Goal: Book appointment/travel/reservation

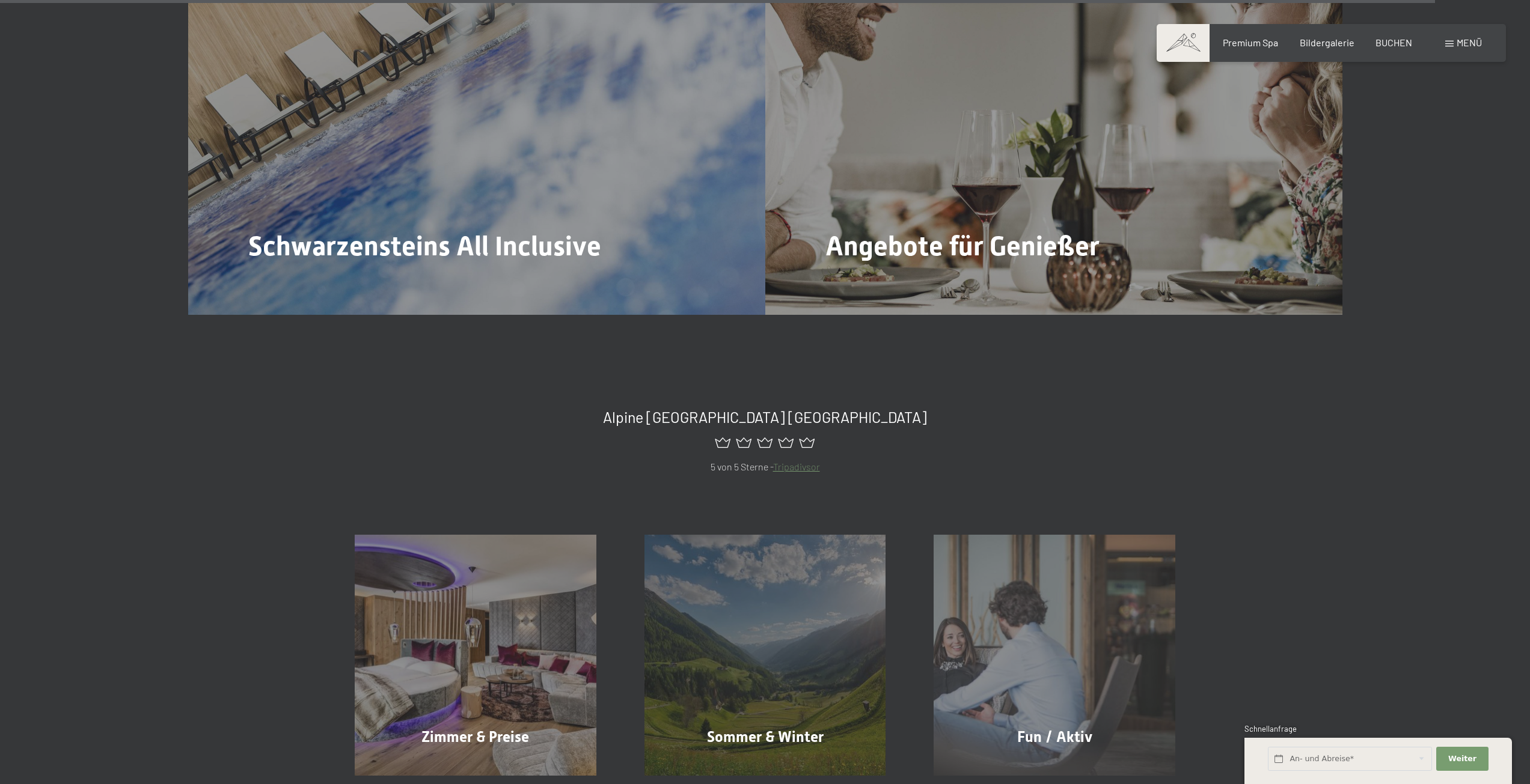
scroll to position [6731, 0]
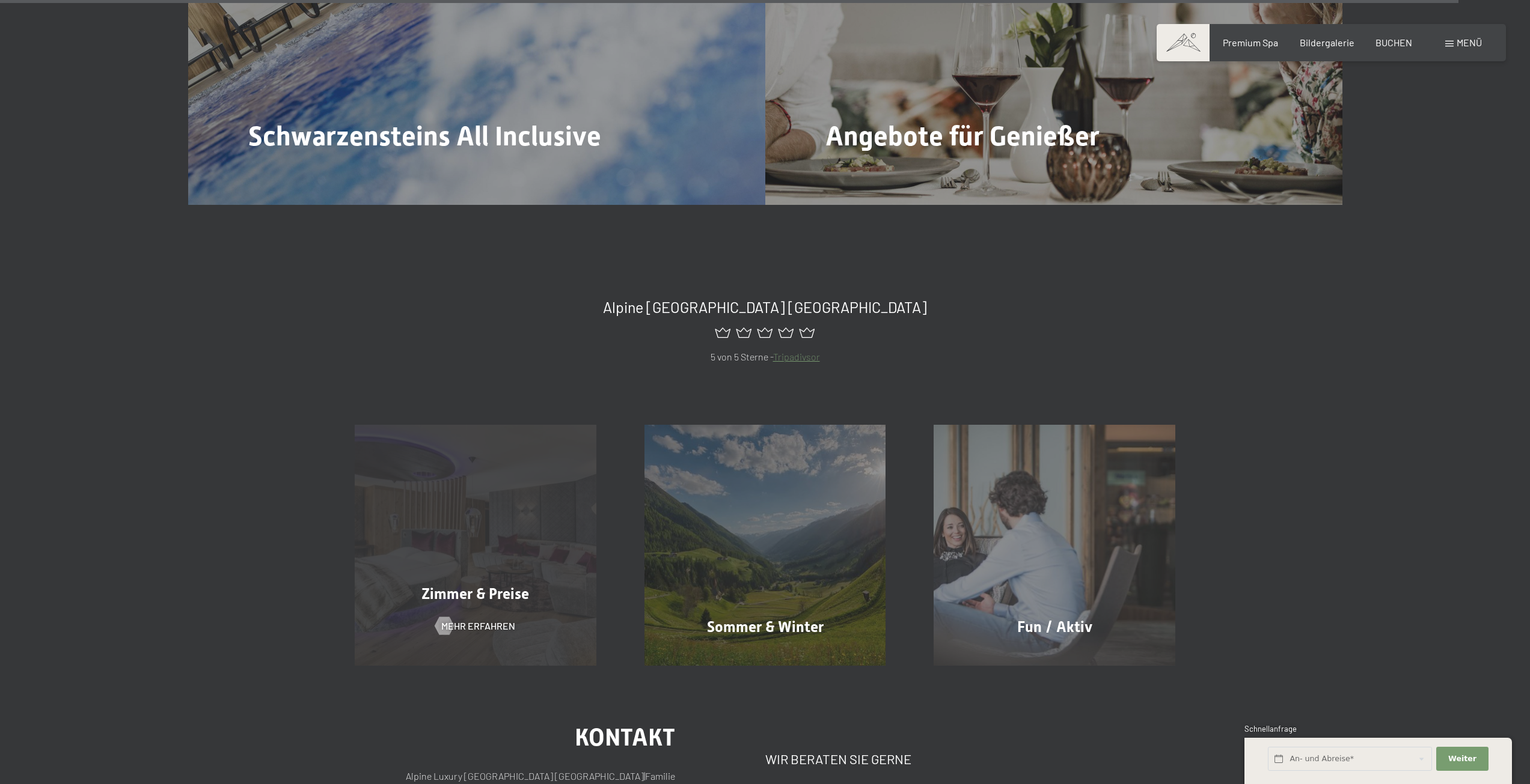
click at [443, 496] on div "Zimmer & Preise Mehr erfahren" at bounding box center [475, 546] width 290 height 242
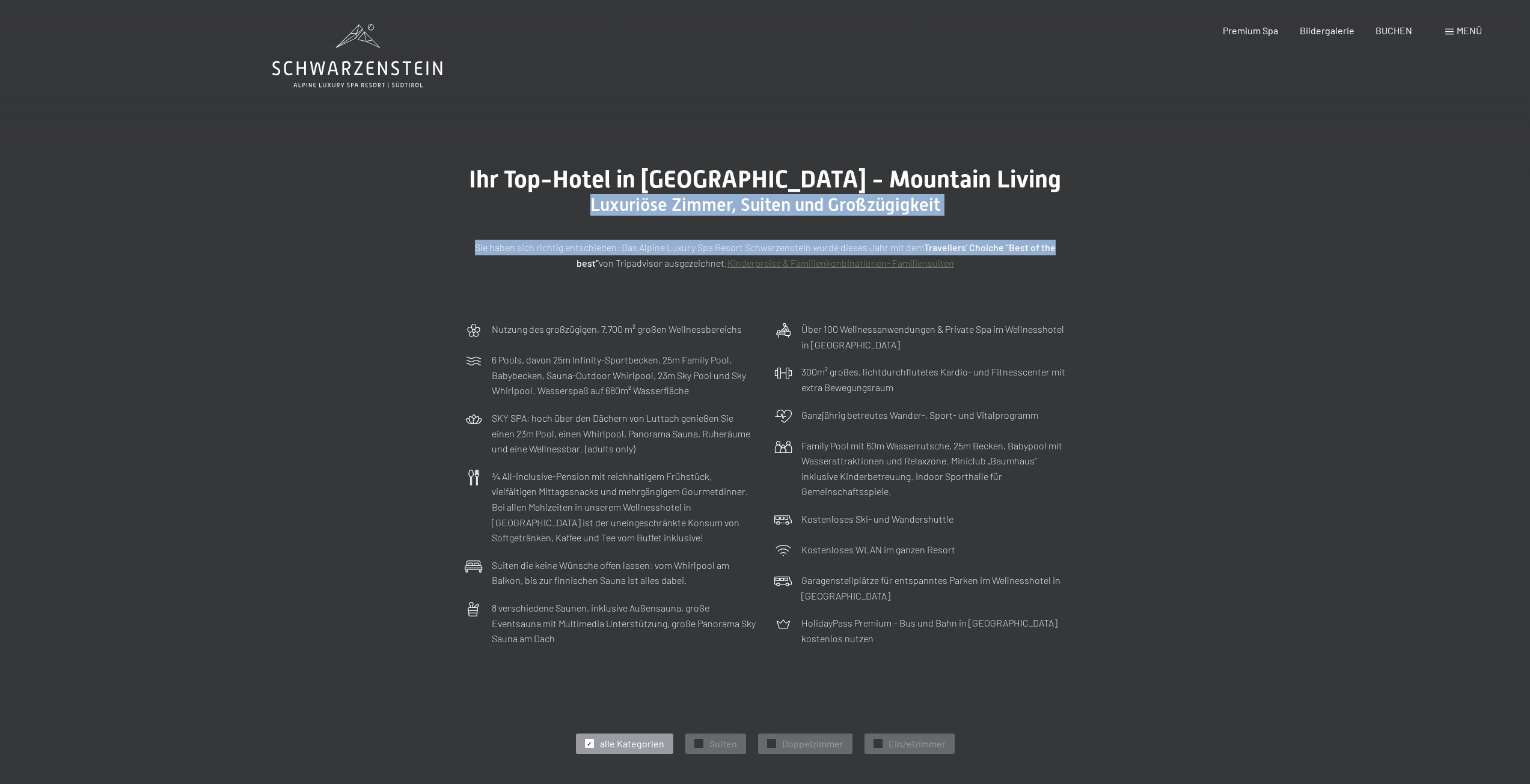
drag, startPoint x: 1529, startPoint y: 229, endPoint x: 1517, endPoint y: 58, distance: 171.4
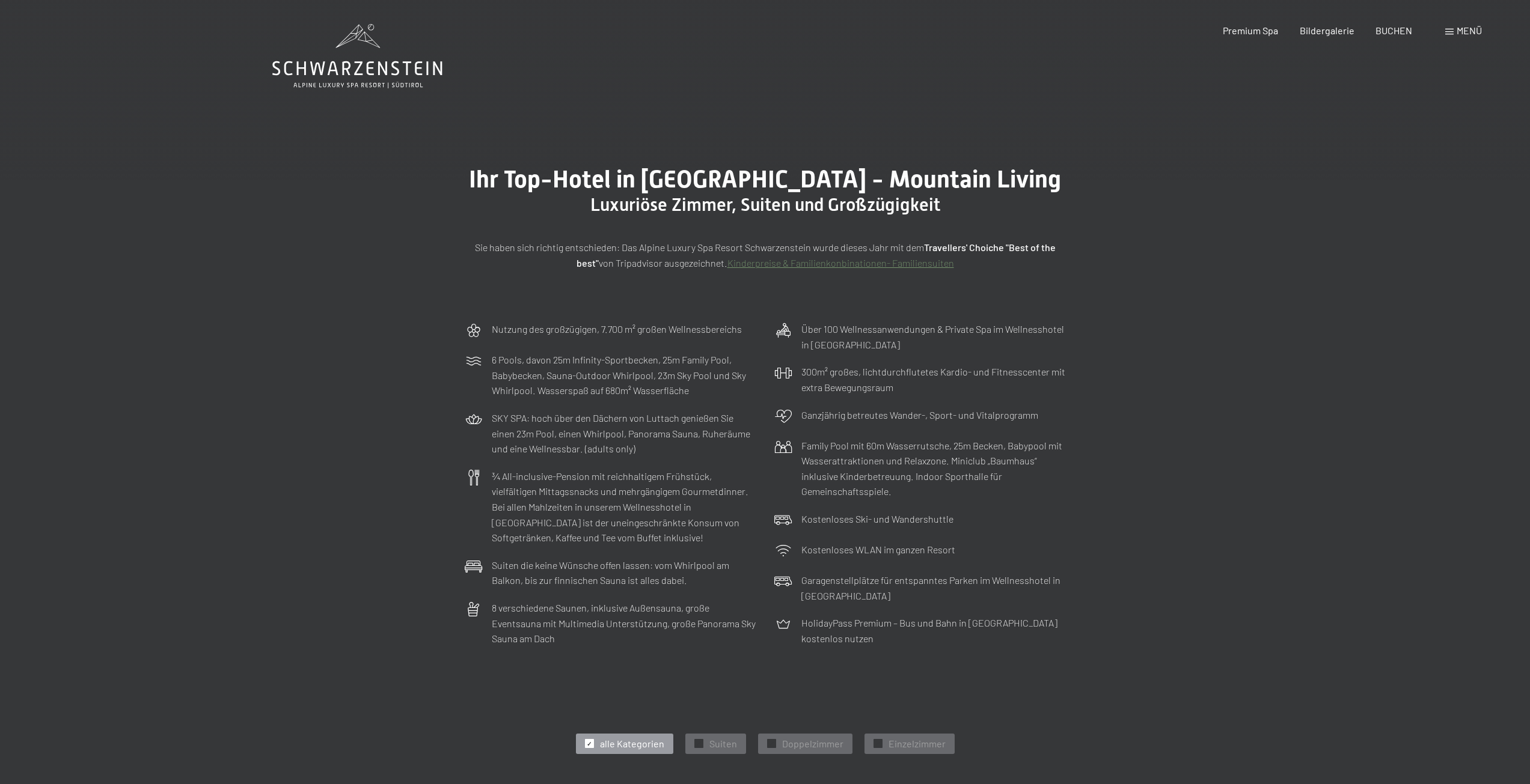
click at [1456, 34] on span "Menü" at bounding box center [1469, 30] width 25 height 11
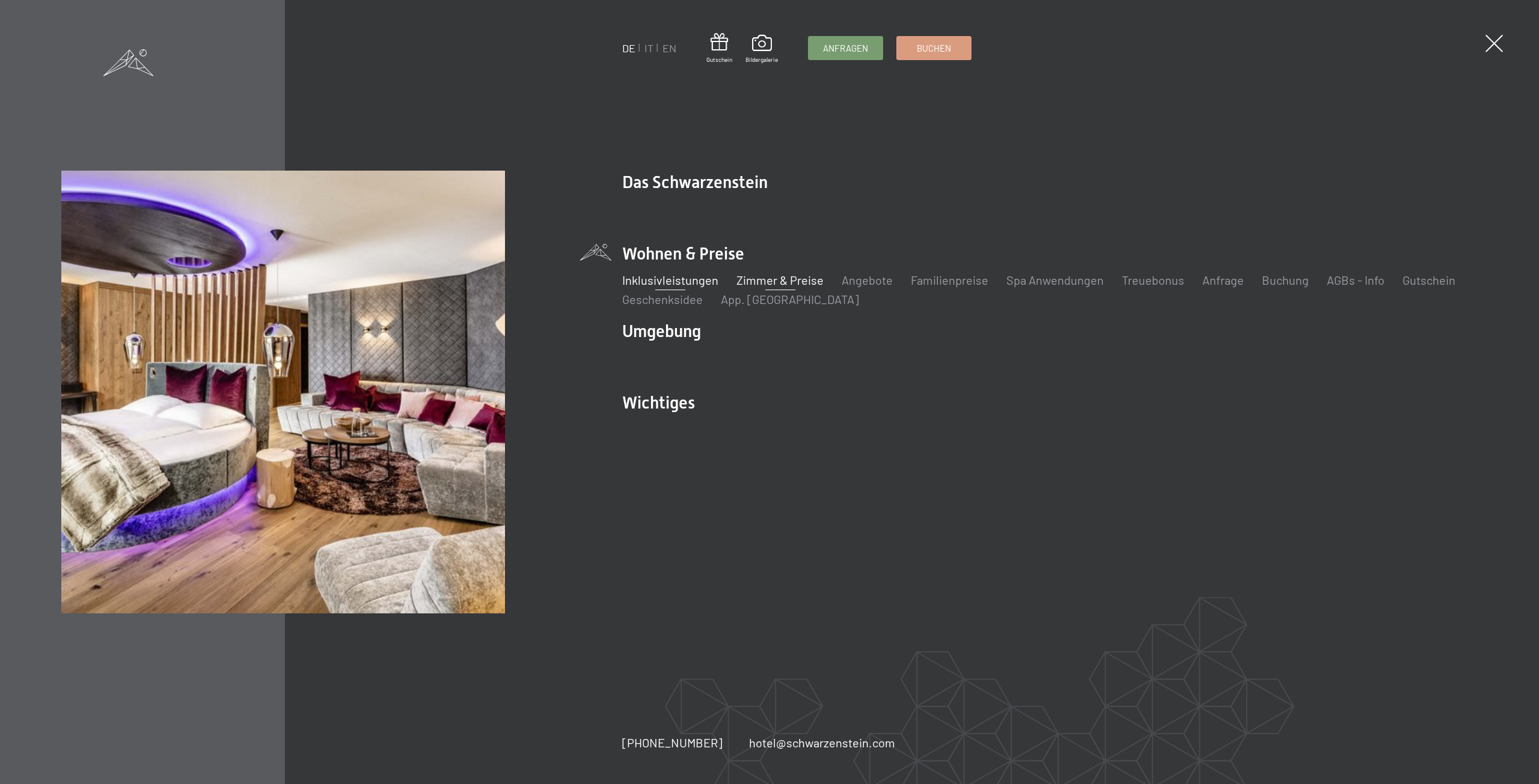
click at [686, 283] on link "Inklusivleistungen" at bounding box center [670, 280] width 96 height 14
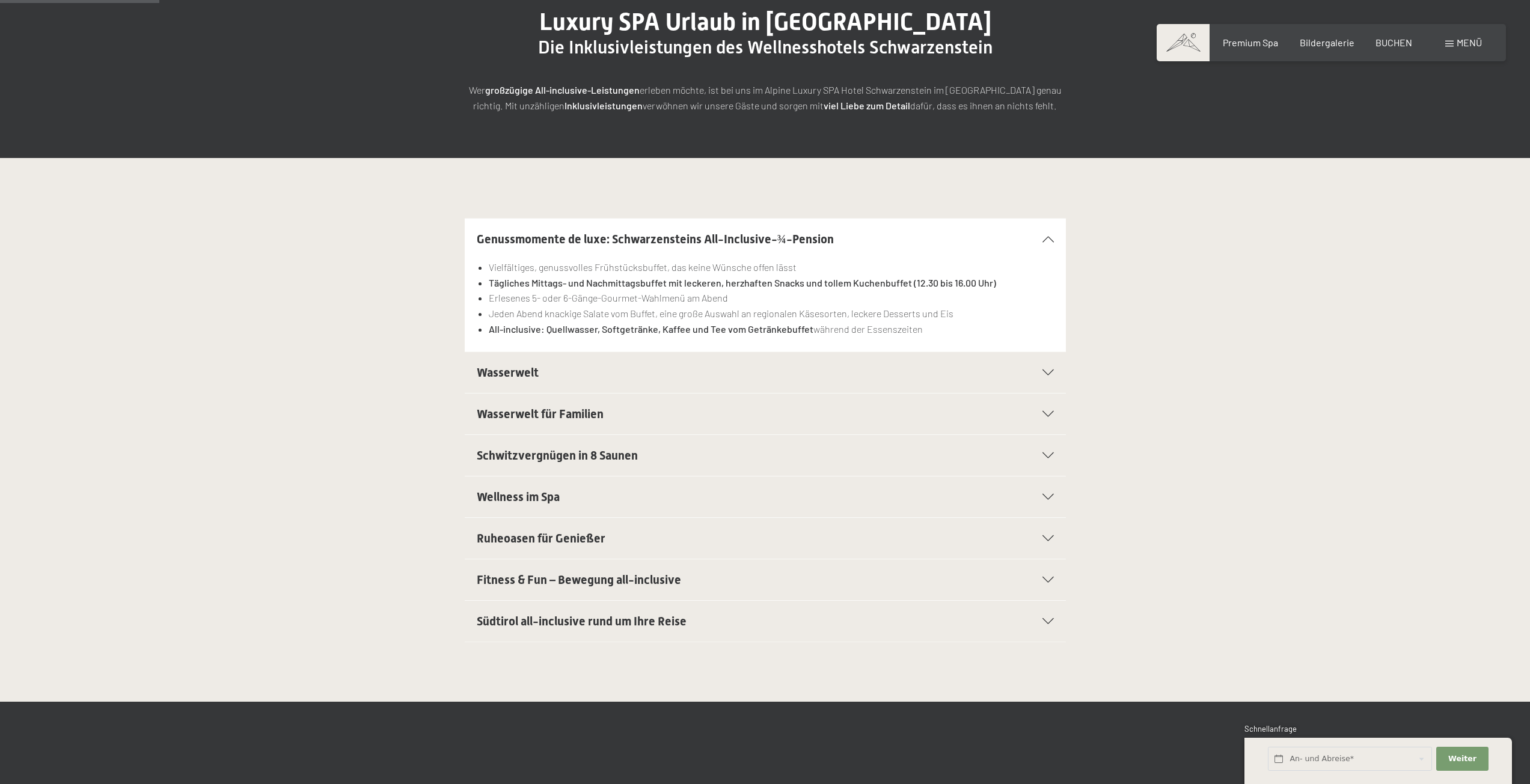
scroll to position [240, 0]
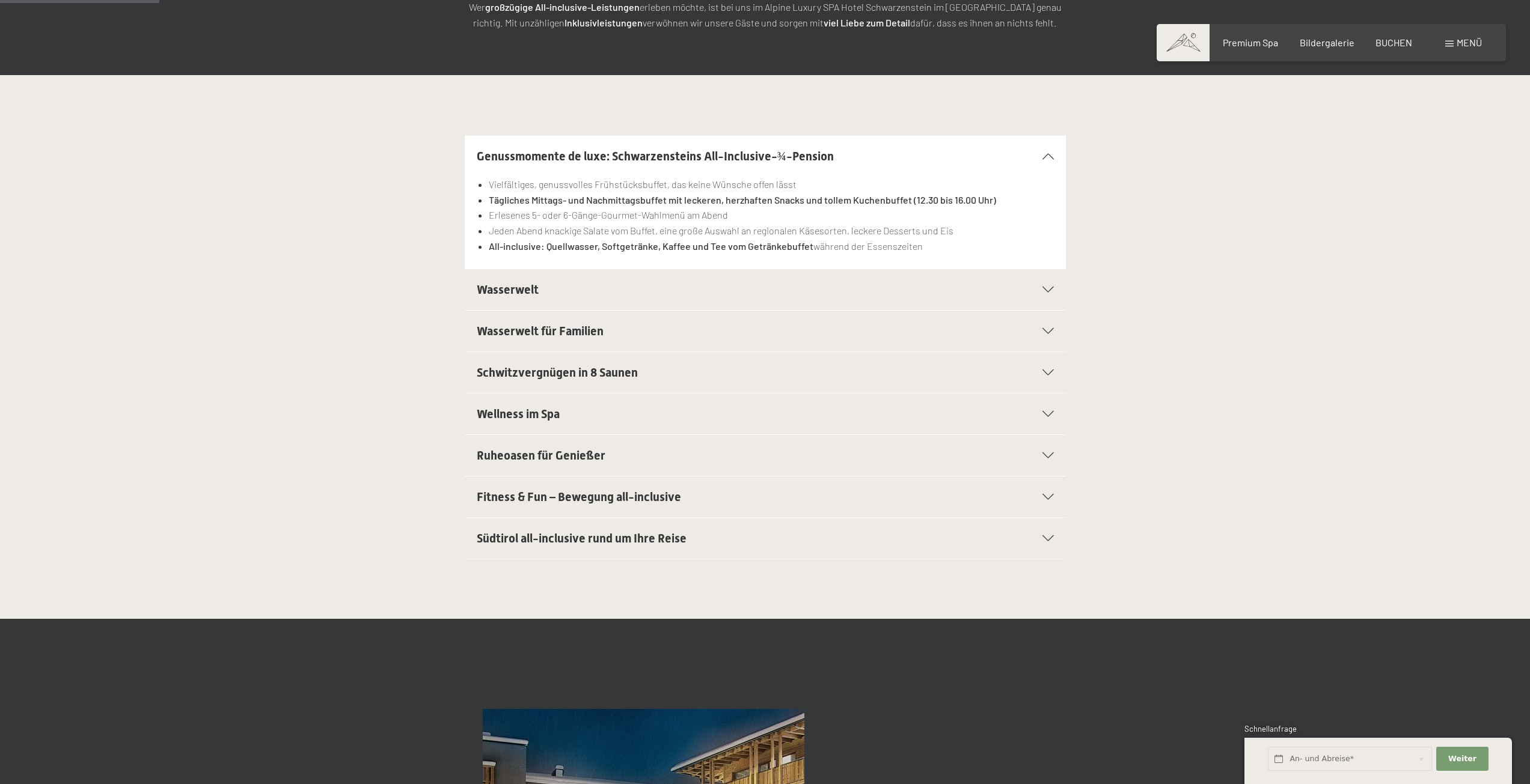
click at [1046, 495] on icon at bounding box center [1048, 497] width 11 height 6
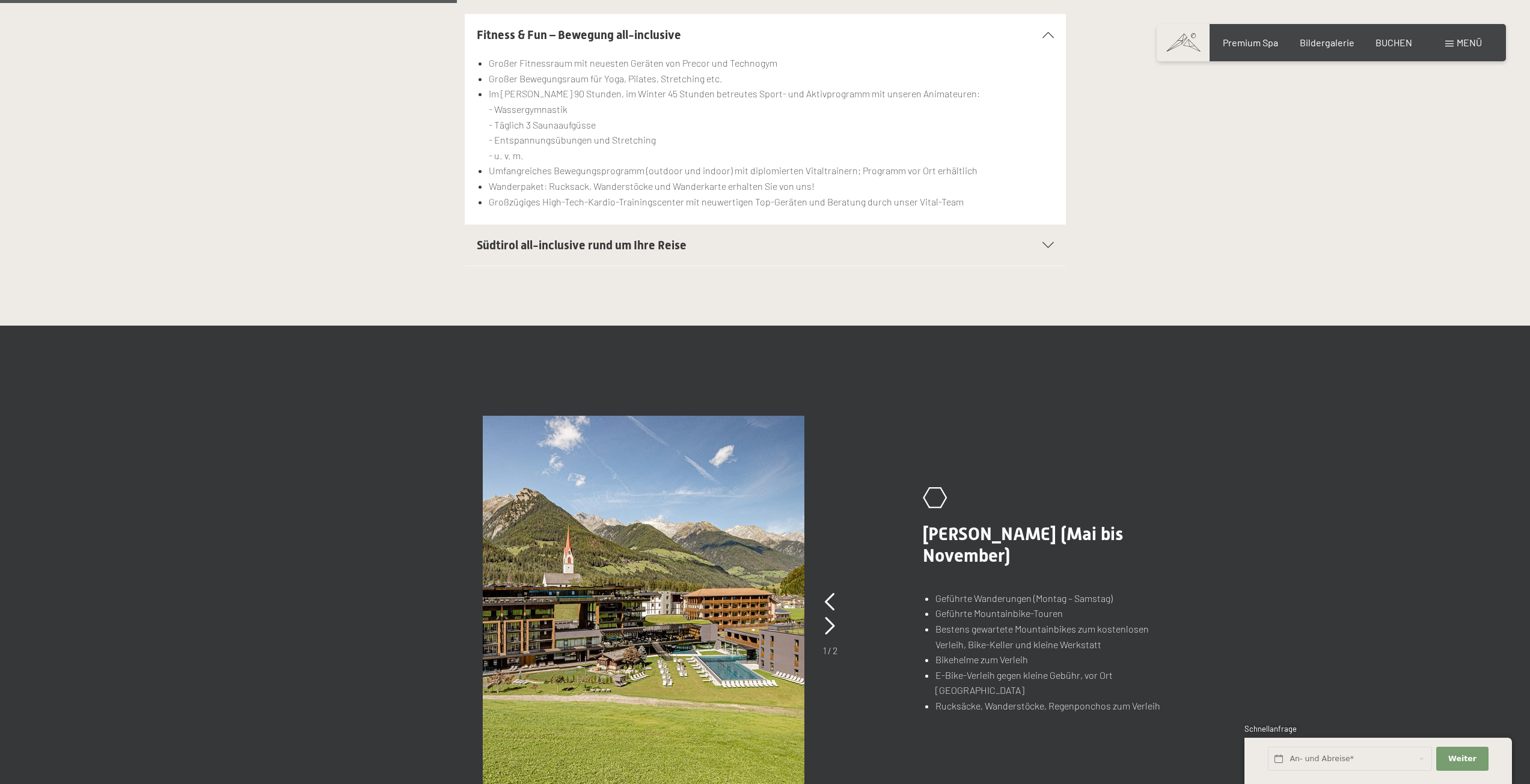
scroll to position [721, 0]
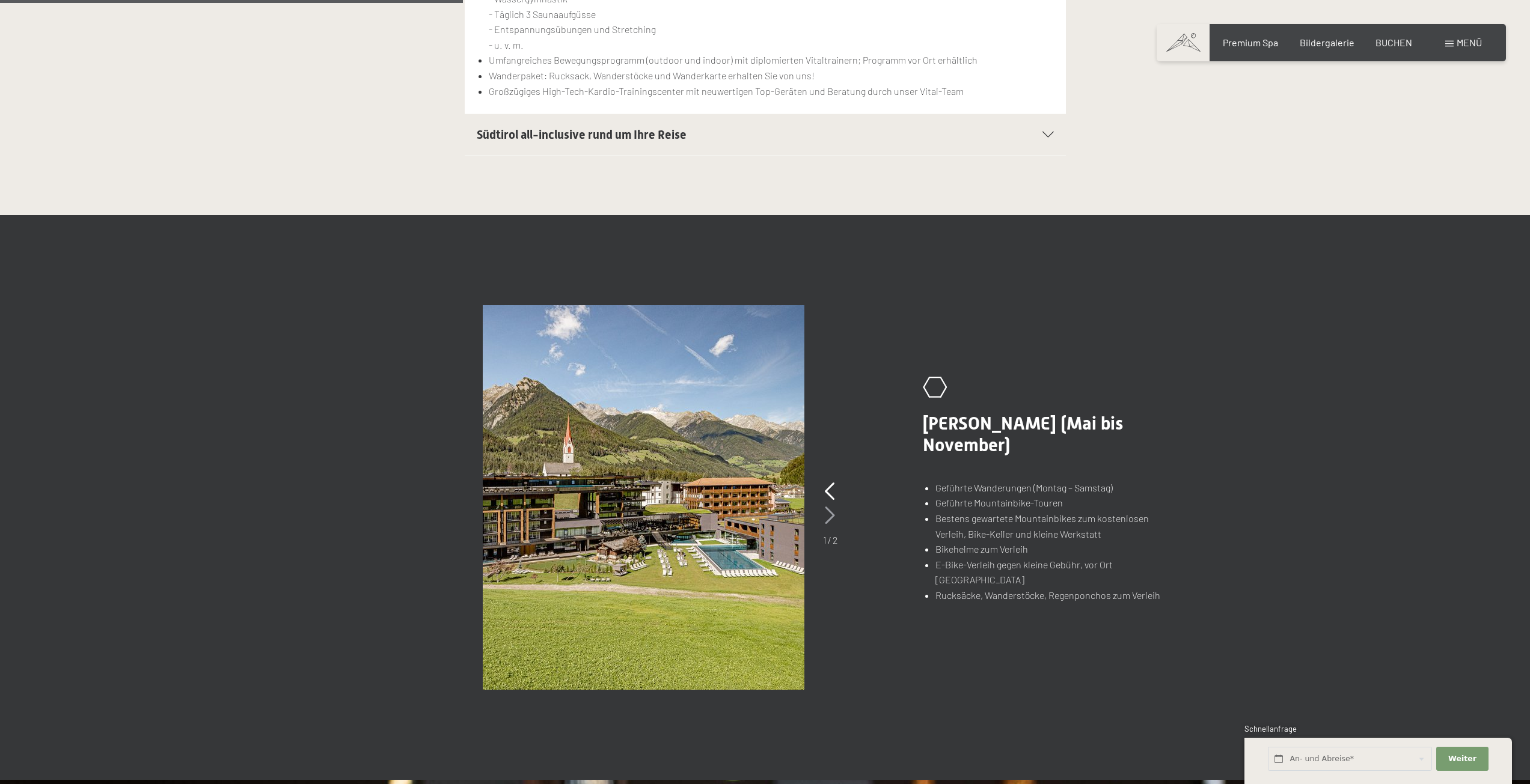
click at [831, 516] on icon at bounding box center [829, 515] width 10 height 18
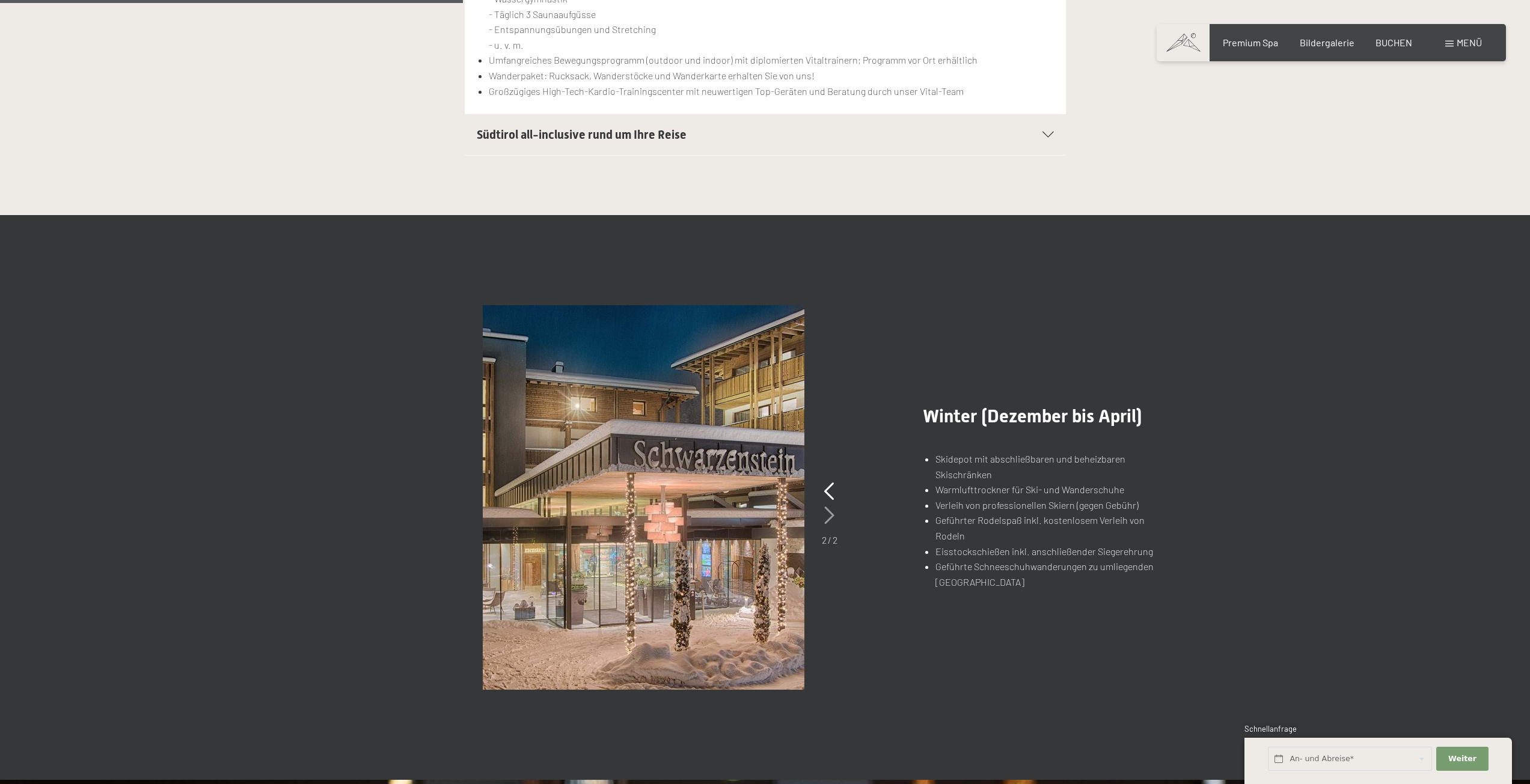
click at [831, 516] on icon at bounding box center [829, 515] width 10 height 18
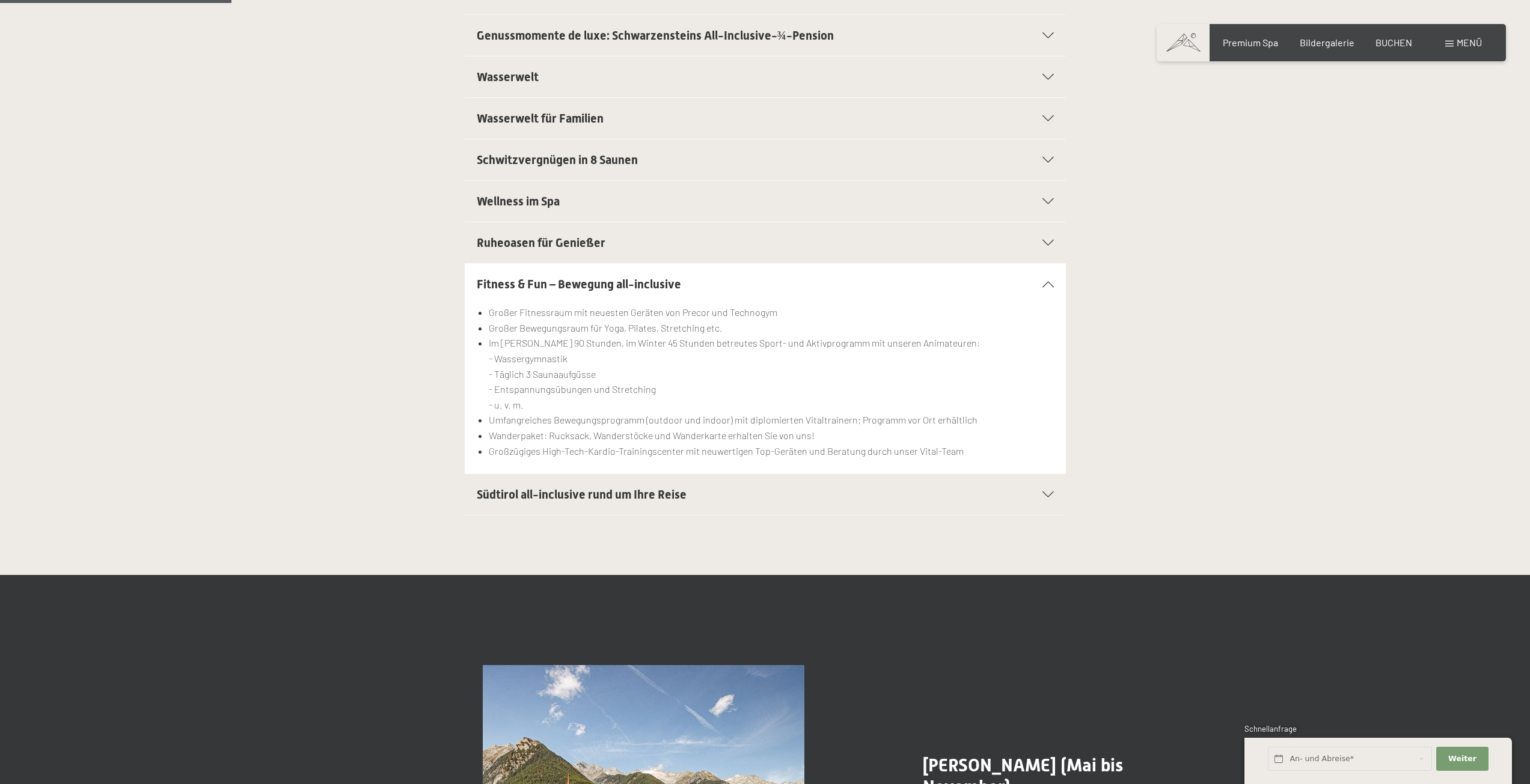
scroll to position [361, 0]
click at [1325, 43] on span "Bildergalerie" at bounding box center [1327, 40] width 55 height 11
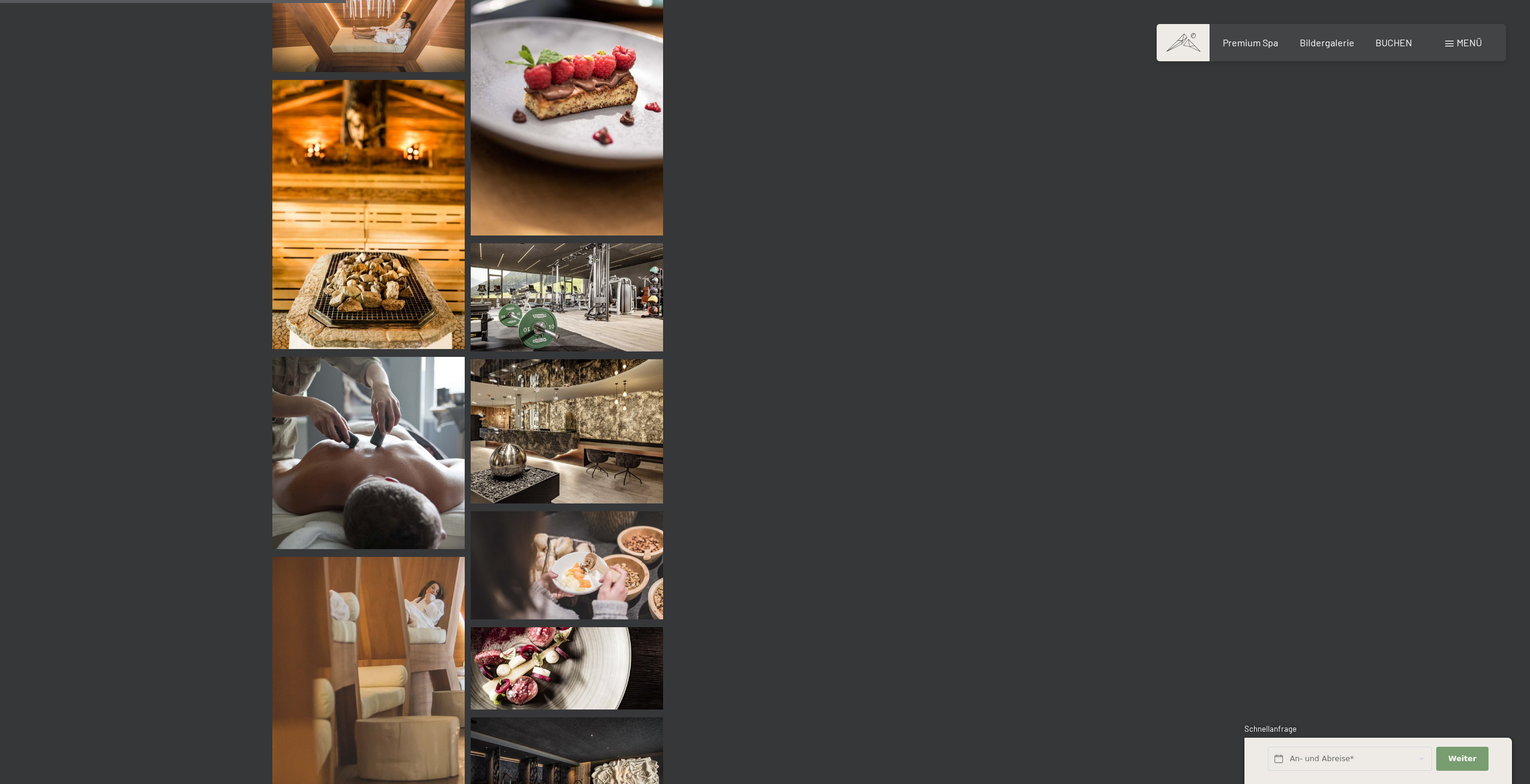
scroll to position [3425, 0]
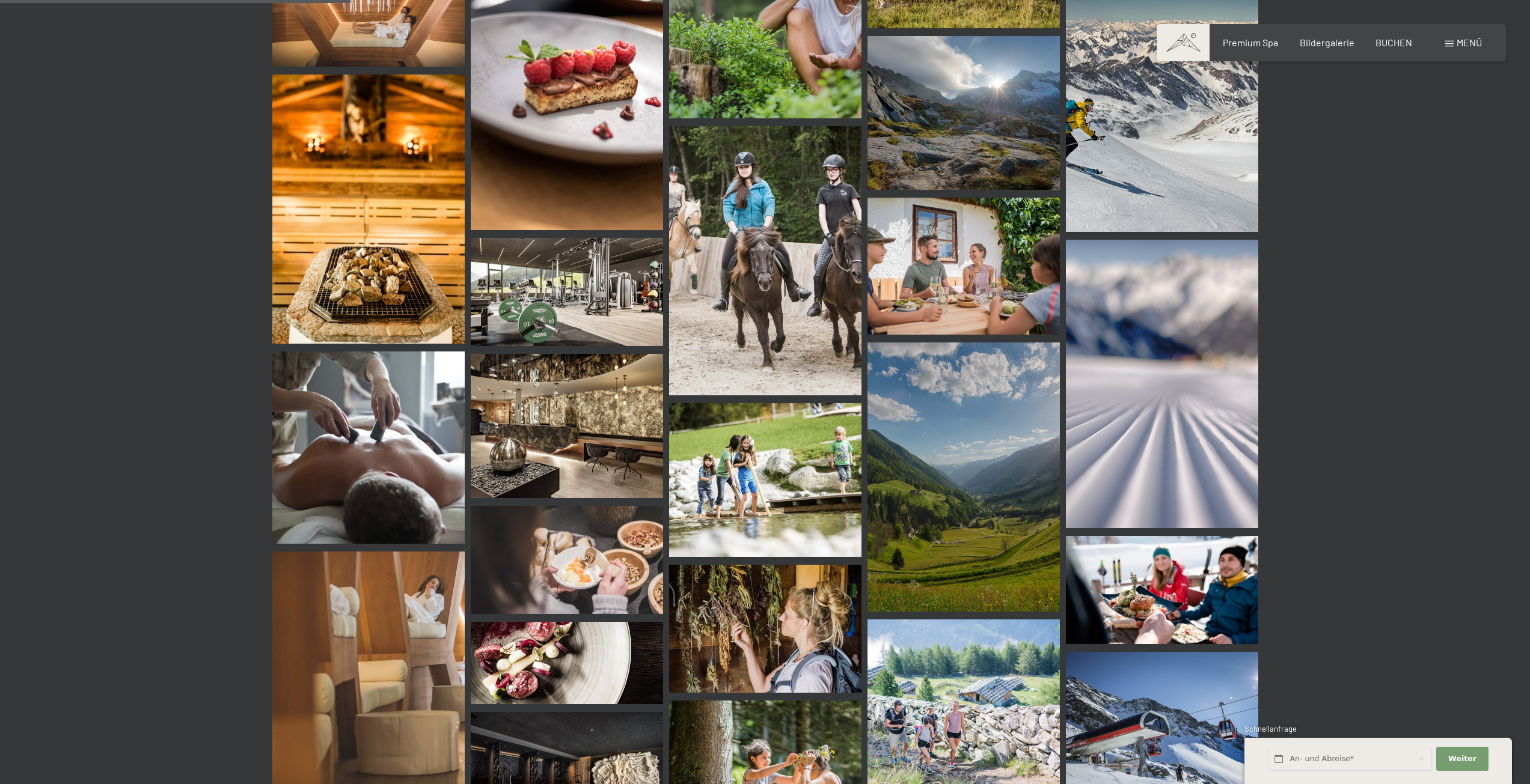
click at [565, 302] on img at bounding box center [567, 292] width 192 height 108
